Goal: Task Accomplishment & Management: Manage account settings

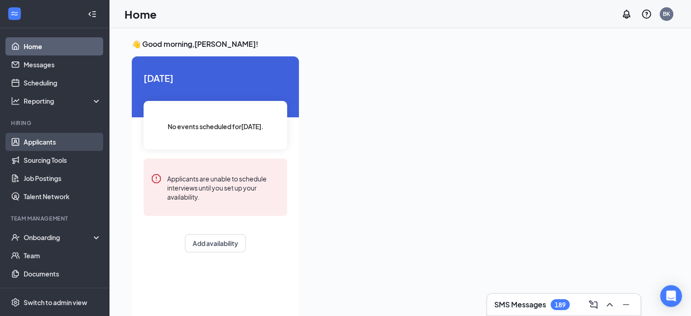
click at [25, 137] on link "Applicants" at bounding box center [63, 142] width 78 height 18
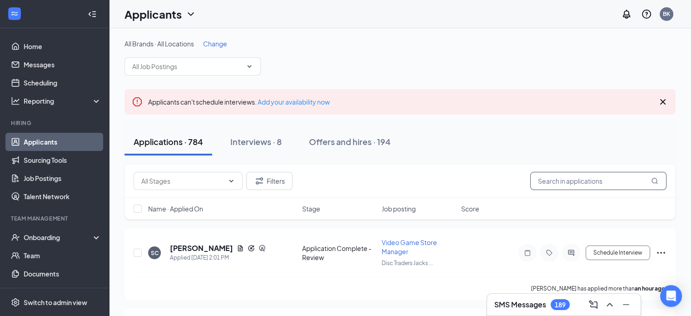
click at [557, 176] on input "text" at bounding box center [598, 181] width 136 height 18
type input "shelby"
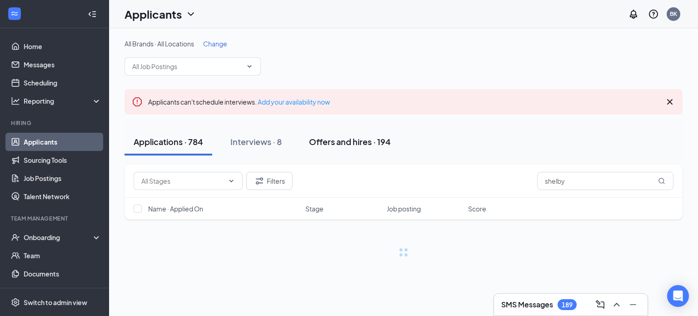
click at [318, 145] on div "Offers and hires · 194" at bounding box center [350, 141] width 82 height 11
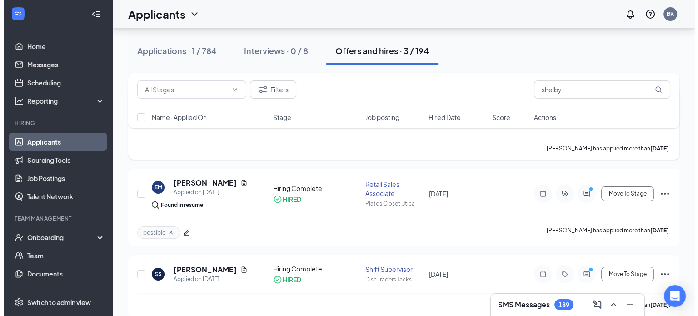
scroll to position [152, 0]
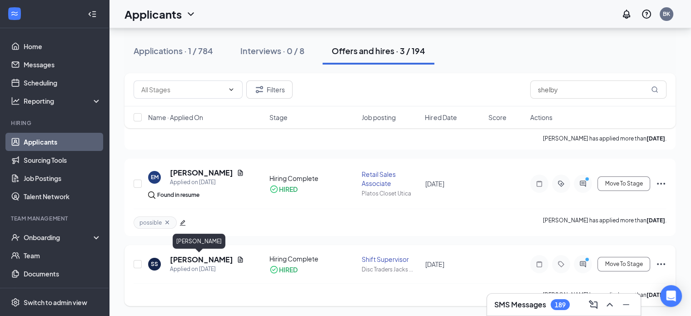
click at [207, 255] on h5 "[PERSON_NAME]" at bounding box center [201, 259] width 63 height 10
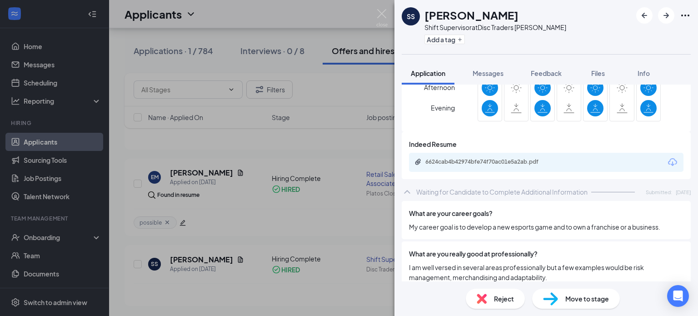
scroll to position [363, 0]
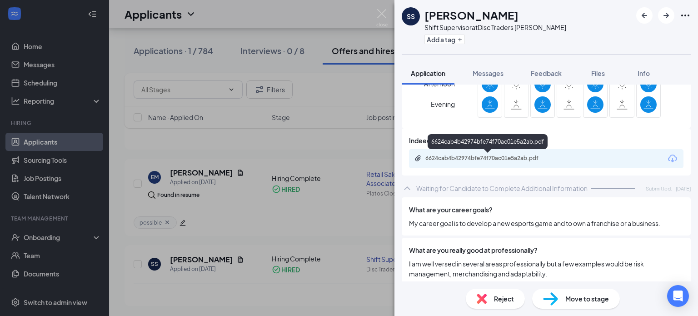
click at [516, 156] on div "6624cab4b42974bfe74f70ac01e5a2ab.pdf" at bounding box center [488, 157] width 127 height 7
